Goal: Task Accomplishment & Management: Manage account settings

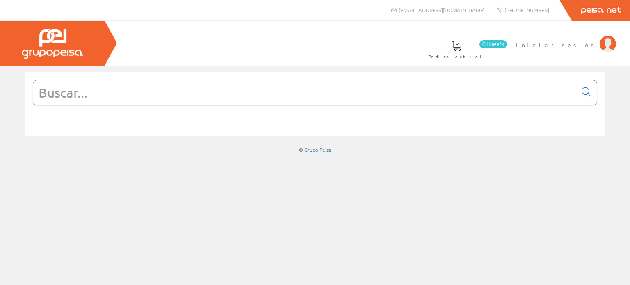
click at [607, 43] on img at bounding box center [607, 44] width 16 height 16
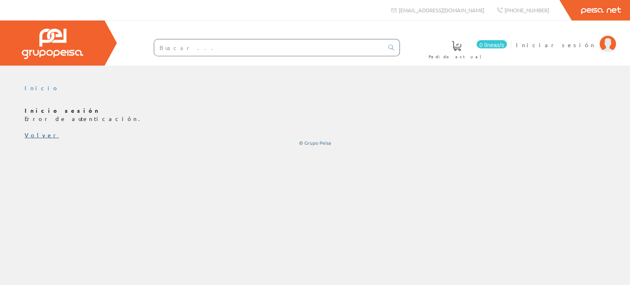
click at [33, 134] on font "Volver" at bounding box center [42, 134] width 34 height 7
click at [34, 136] on font "Volver" at bounding box center [42, 134] width 34 height 7
click at [602, 41] on img at bounding box center [607, 44] width 16 height 16
click at [581, 45] on font "Iniciar sesión" at bounding box center [556, 44] width 80 height 7
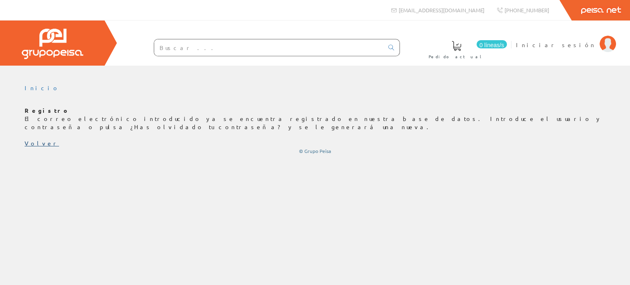
click at [35, 139] on font "Volver" at bounding box center [42, 142] width 34 height 7
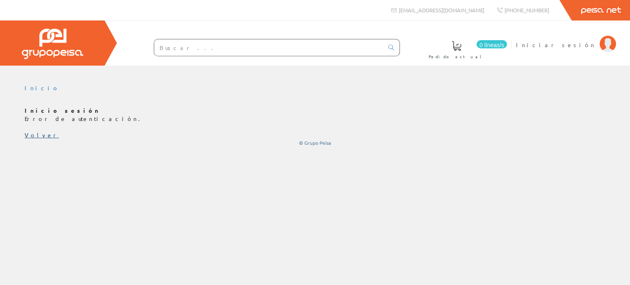
click at [34, 134] on font "Volver" at bounding box center [42, 134] width 34 height 7
click at [30, 85] on font "Inicio" at bounding box center [42, 87] width 35 height 7
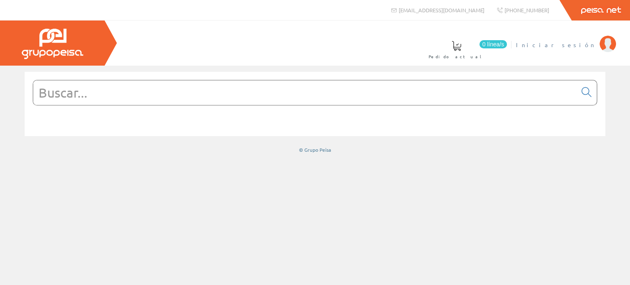
click at [610, 42] on img at bounding box center [607, 44] width 16 height 16
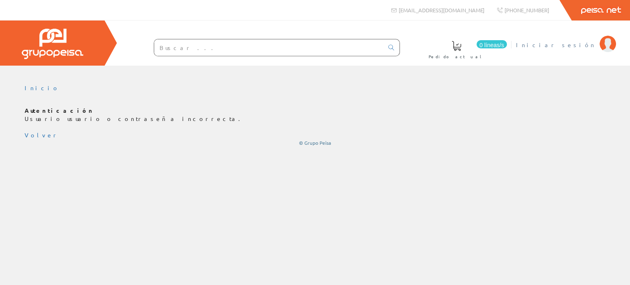
click at [608, 43] on img at bounding box center [607, 44] width 16 height 16
click at [605, 40] on img at bounding box center [607, 44] width 16 height 16
click at [600, 44] on img at bounding box center [607, 44] width 16 height 16
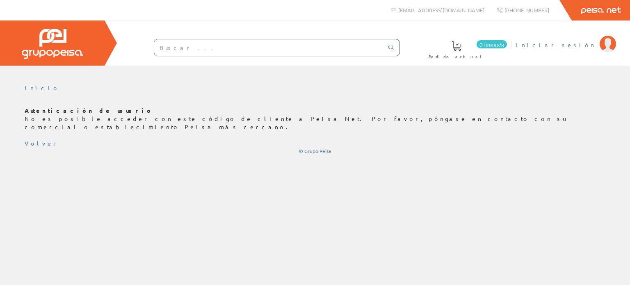
click at [609, 41] on img at bounding box center [607, 44] width 16 height 16
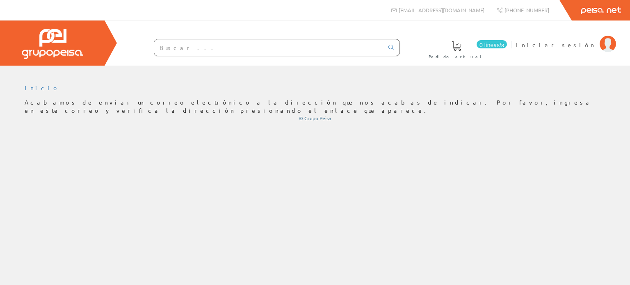
drag, startPoint x: 417, startPoint y: 209, endPoint x: 422, endPoint y: 202, distance: 8.5
click at [417, 208] on div "Inicio" at bounding box center [315, 175] width 630 height 219
